Goal: Task Accomplishment & Management: Complete application form

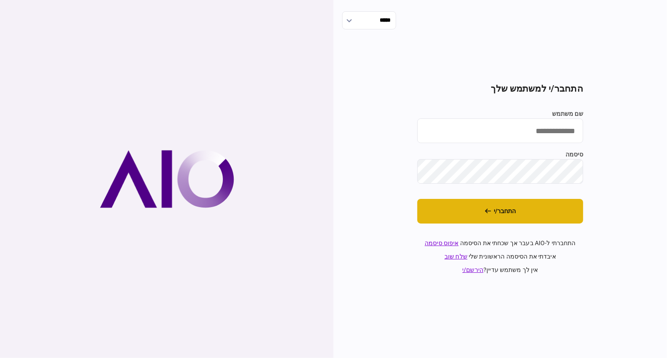
type input "**********"
click at [521, 206] on button "התחבר/י" at bounding box center [500, 211] width 166 height 25
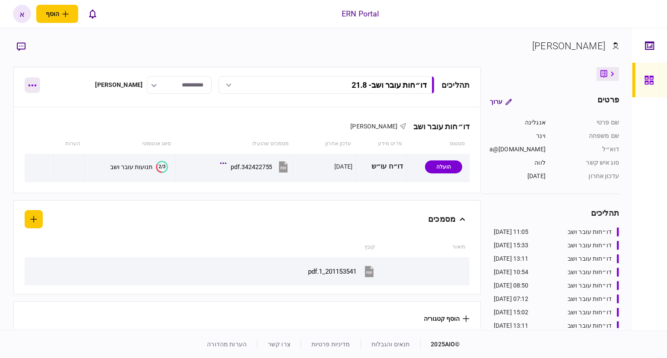
click at [36, 82] on button "button" at bounding box center [33, 85] width 16 height 16
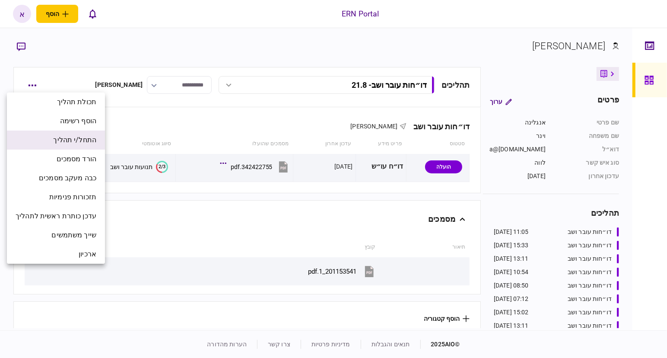
click at [95, 141] on span "התחל/י תהליך" at bounding box center [74, 140] width 43 height 10
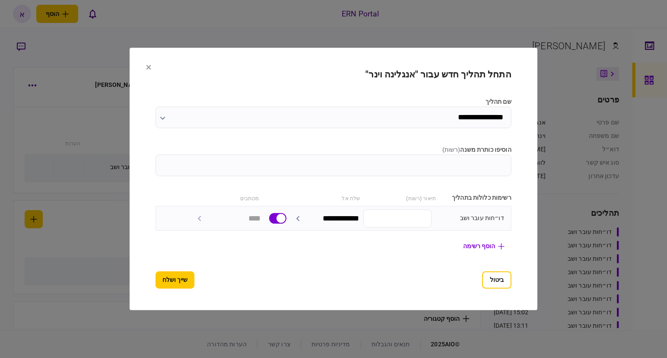
click at [511, 157] on input "הוסיפו כותרת משנה ( רשות )" at bounding box center [334, 166] width 356 height 22
type input "*****"
click at [156, 272] on button "שייך ושלח" at bounding box center [175, 279] width 39 height 17
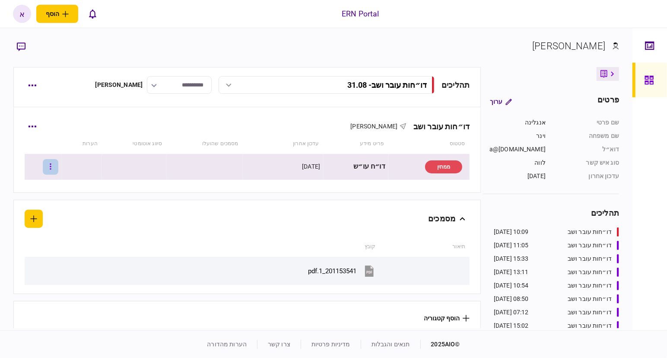
click at [51, 163] on icon "button" at bounding box center [50, 166] width 1 height 6
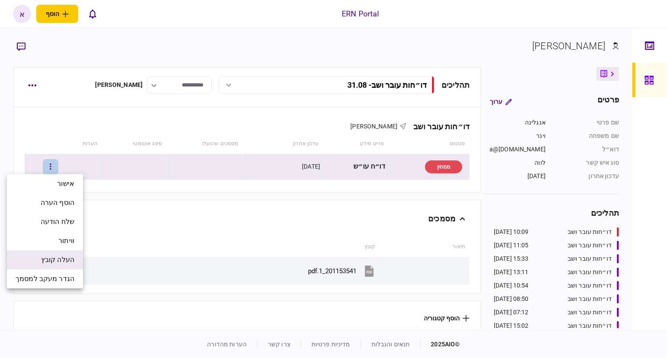
click at [52, 264] on span "העלה קובץ" at bounding box center [57, 259] width 33 height 10
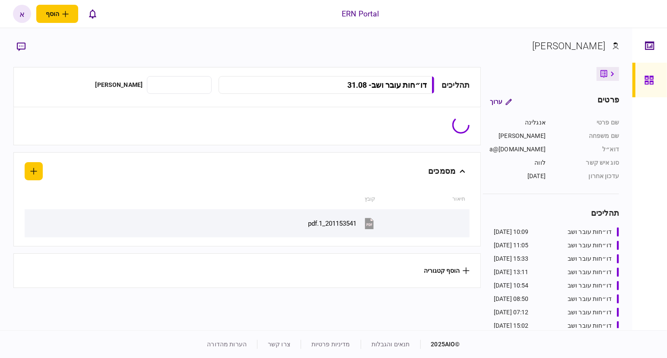
type input "**********"
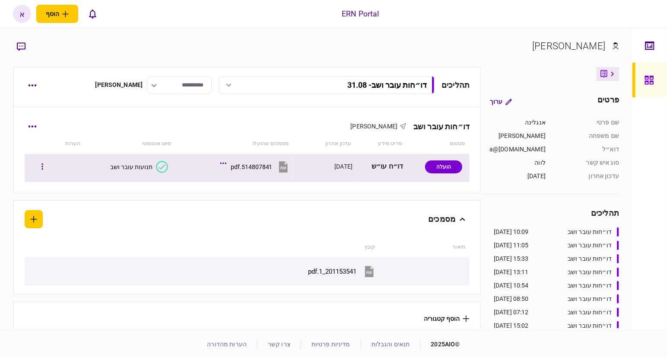
click at [143, 164] on div "תנועות עובר ושב" at bounding box center [131, 166] width 42 height 7
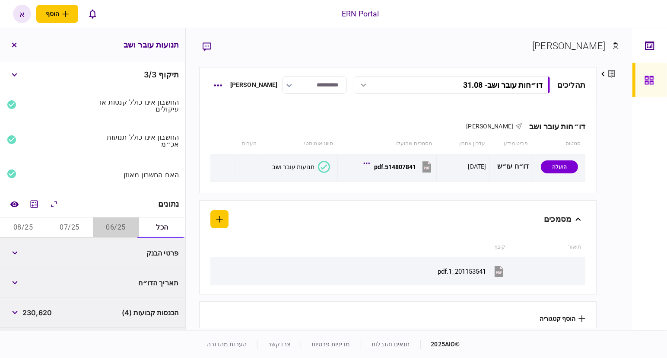
click at [117, 228] on button "06/25" at bounding box center [116, 227] width 46 height 21
click at [31, 205] on icon "מחשבון" at bounding box center [34, 204] width 10 height 10
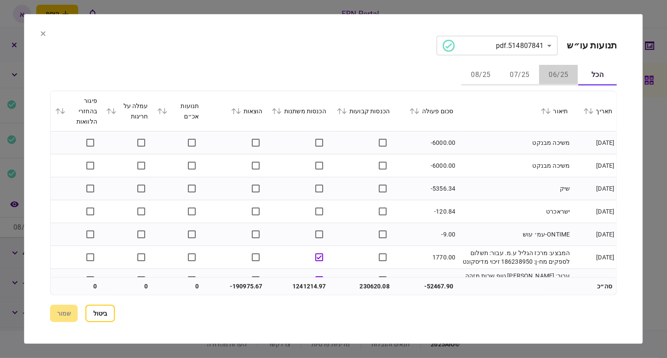
click at [553, 75] on button "06/25" at bounding box center [558, 75] width 39 height 21
click at [342, 110] on icon at bounding box center [339, 111] width 5 height 6
click at [276, 110] on icon at bounding box center [274, 111] width 5 height 6
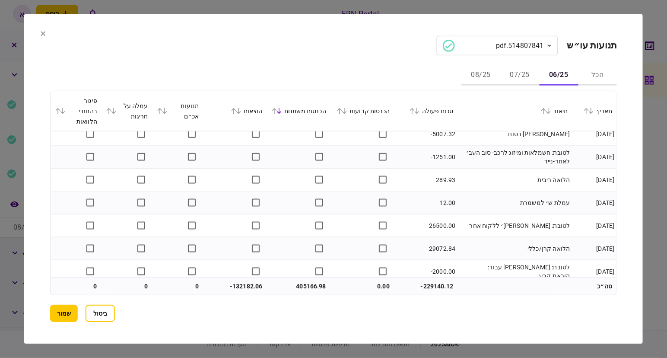
scroll to position [864, 0]
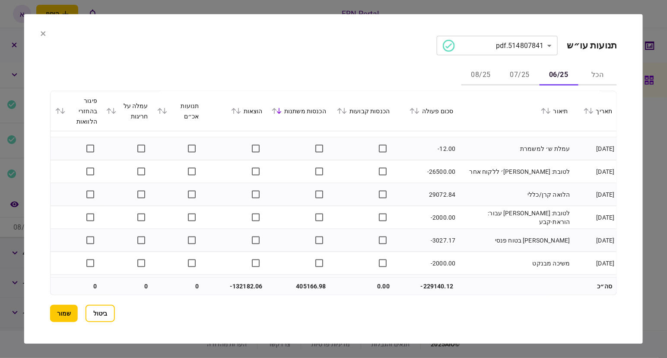
click at [234, 111] on icon at bounding box center [233, 111] width 5 height 6
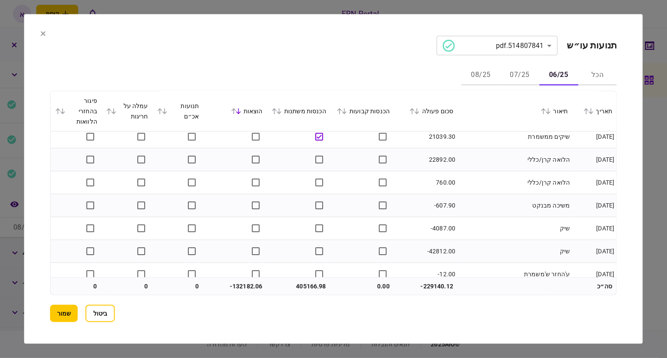
scroll to position [1944, 0]
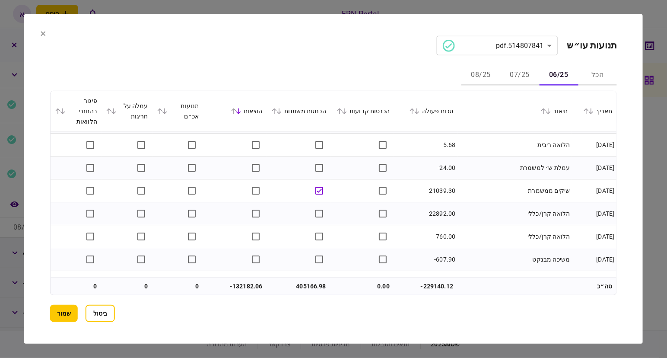
click at [426, 190] on td "21039.30" at bounding box center [426, 190] width 64 height 23
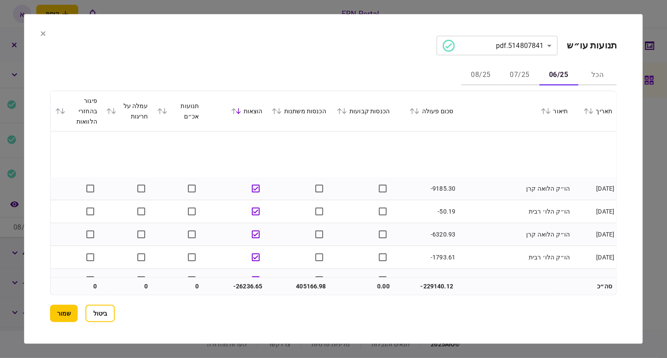
scroll to position [54, 0]
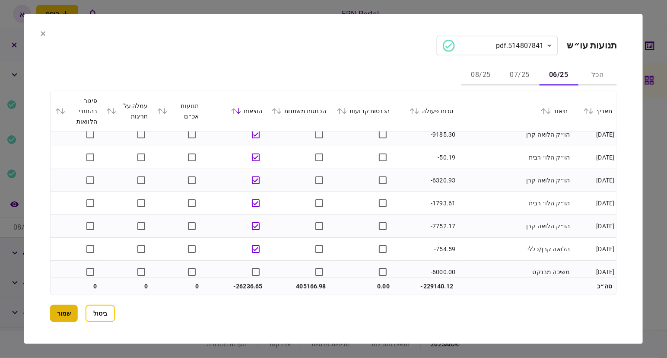
click at [55, 320] on button "שמור" at bounding box center [64, 313] width 28 height 17
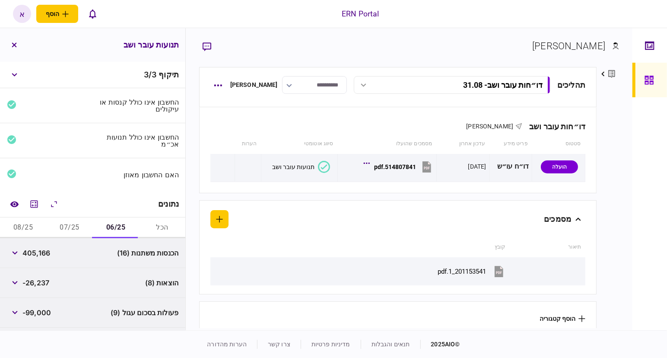
click at [520, 76] on button "דו״חות עובר ושב - 31.08" at bounding box center [452, 85] width 197 height 18
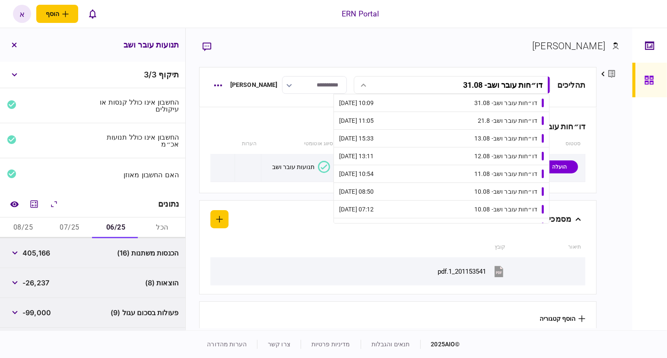
click at [326, 304] on section "הוסף קטגוריה" at bounding box center [397, 318] width 397 height 35
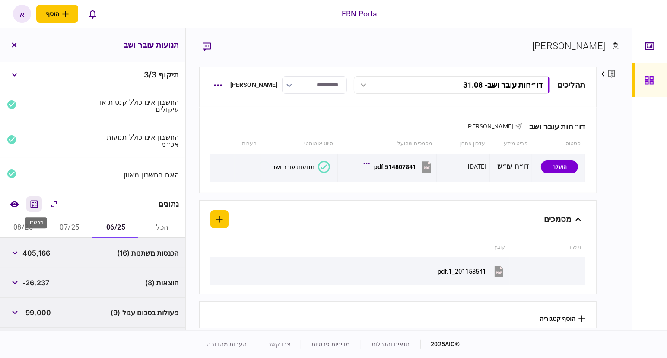
click at [39, 203] on icon "מחשבון" at bounding box center [34, 204] width 10 height 10
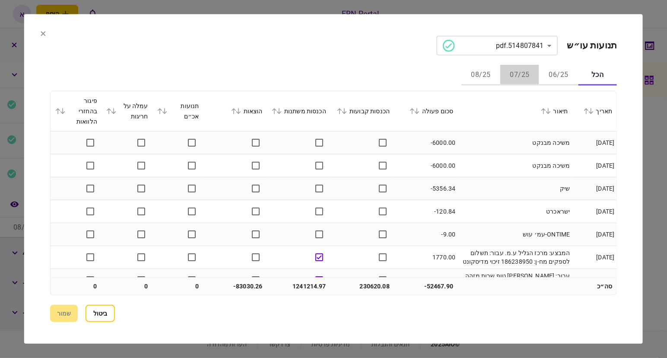
drag, startPoint x: 527, startPoint y: 75, endPoint x: 510, endPoint y: 51, distance: 29.4
click at [525, 75] on button "07/25" at bounding box center [519, 75] width 39 height 21
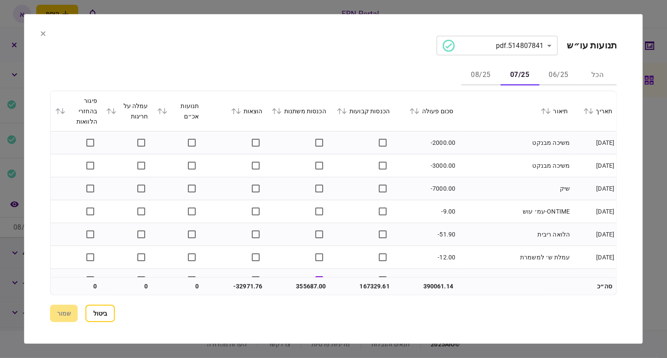
click at [342, 112] on icon at bounding box center [339, 111] width 5 height 6
click at [278, 114] on div "הכנסות משתנות" at bounding box center [298, 111] width 55 height 10
click at [277, 110] on icon at bounding box center [274, 111] width 5 height 6
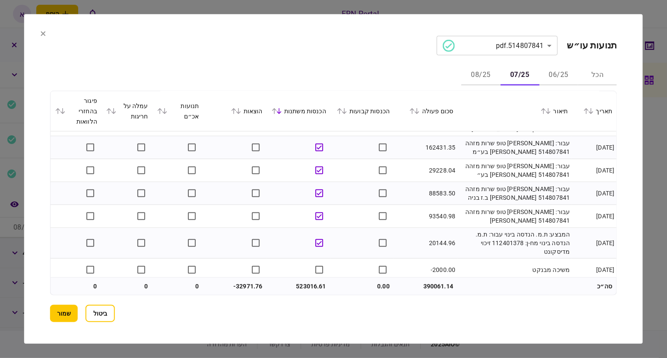
scroll to position [324, 0]
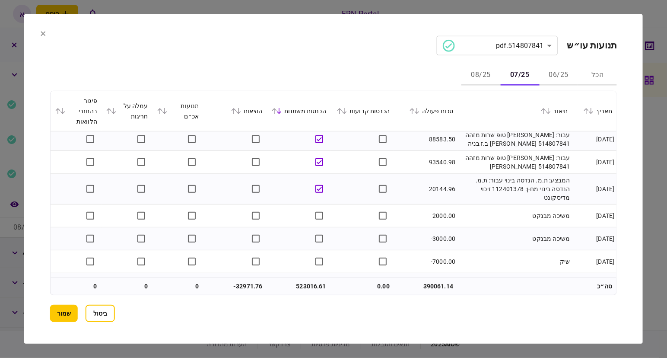
click at [234, 113] on icon at bounding box center [233, 111] width 5 height 6
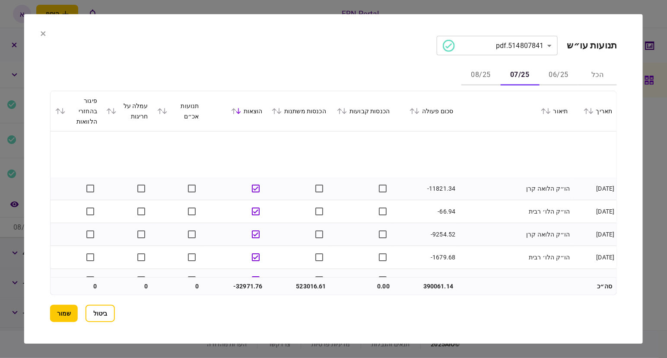
scroll to position [54, 0]
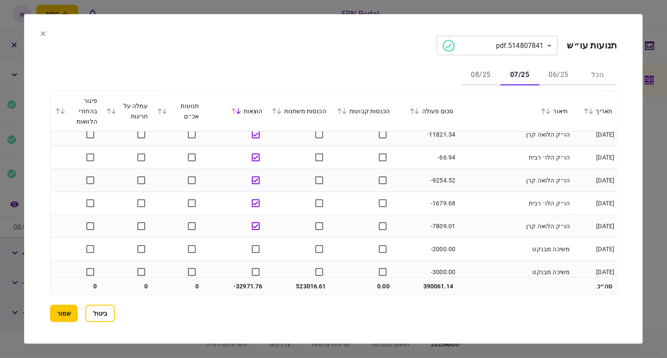
drag, startPoint x: 64, startPoint y: 308, endPoint x: 71, endPoint y: 297, distance: 13.4
click at [64, 309] on button "שמור" at bounding box center [64, 313] width 28 height 17
click at [40, 35] on section "**********" at bounding box center [333, 178] width 619 height 329
click at [43, 36] on button at bounding box center [43, 34] width 5 height 7
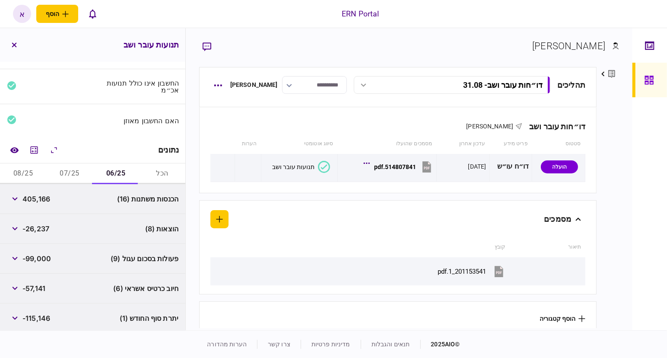
scroll to position [86, 0]
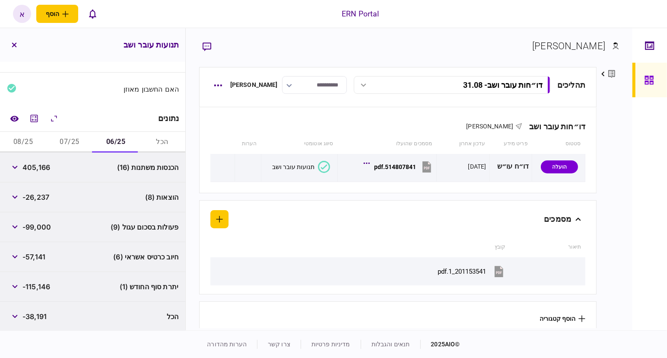
click at [67, 140] on button "07/25" at bounding box center [69, 142] width 46 height 21
click at [22, 141] on button "08/25" at bounding box center [23, 142] width 46 height 21
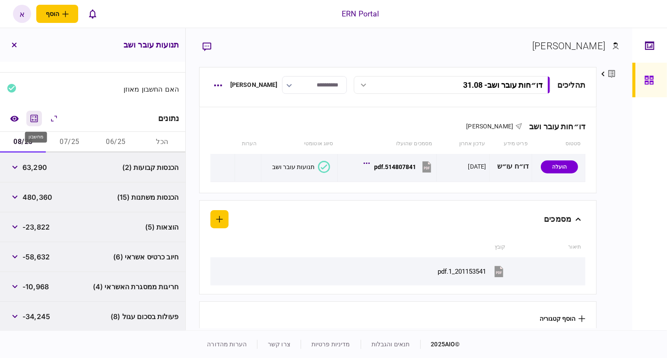
click at [32, 116] on icon "מחשבון" at bounding box center [34, 117] width 7 height 7
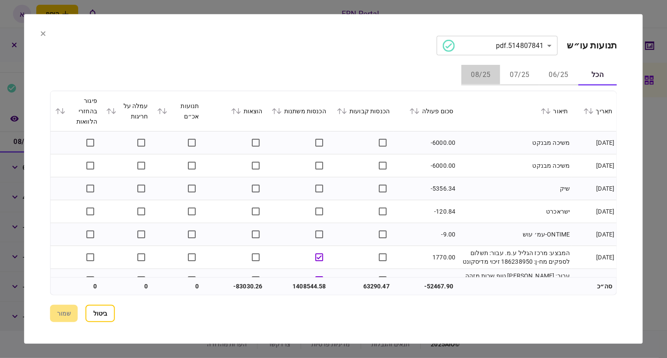
click at [487, 70] on button "08/25" at bounding box center [480, 75] width 39 height 21
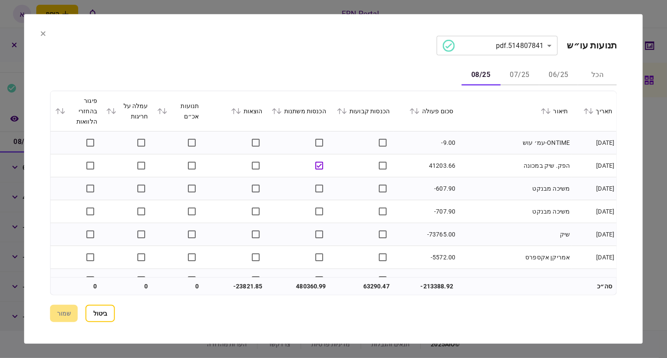
click at [341, 111] on icon at bounding box center [339, 111] width 5 height 6
click at [276, 111] on icon at bounding box center [274, 111] width 5 height 6
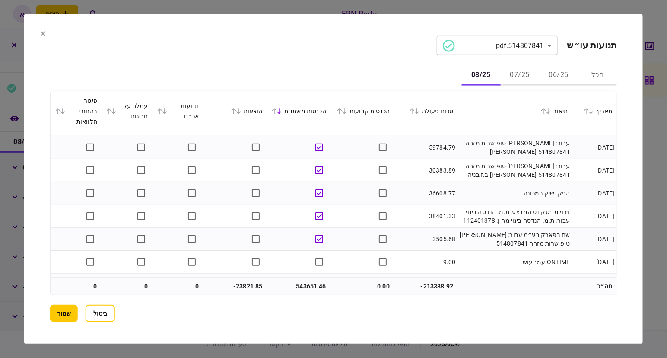
scroll to position [324, 0]
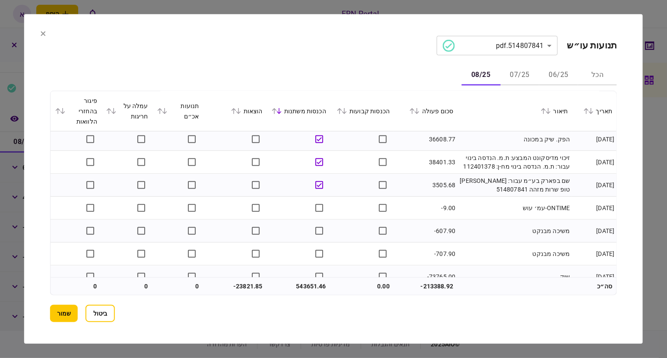
click at [49, 35] on section "**********" at bounding box center [333, 178] width 619 height 329
click at [43, 35] on icon at bounding box center [43, 33] width 5 height 5
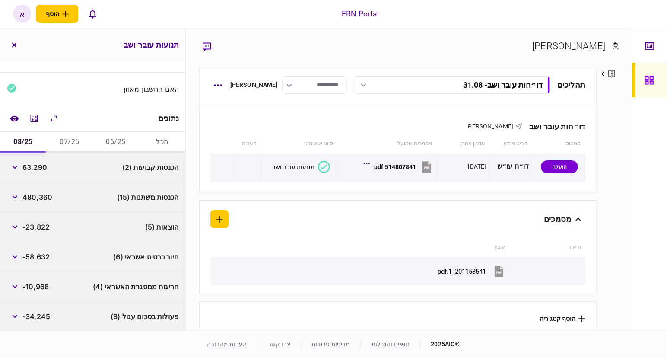
scroll to position [145, 0]
